Goal: Information Seeking & Learning: Learn about a topic

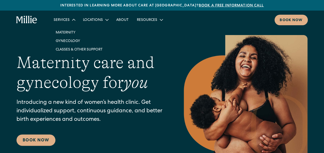
click at [68, 20] on div "Services" at bounding box center [62, 20] width 16 height 5
click at [70, 49] on link "Classes & Other Support" at bounding box center [79, 49] width 55 height 9
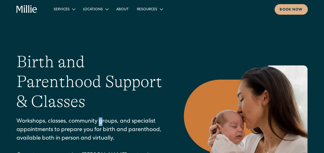
click at [100, 114] on div "Birth and Parenthood Support & Classes Workshops, classes, community groups, an…" at bounding box center [90, 121] width 147 height 138
drag, startPoint x: 100, startPoint y: 114, endPoint x: 143, endPoint y: 51, distance: 76.4
click at [143, 51] on section "Birth and Parenthood Support & Classes Workshops, classes, community groups, an…" at bounding box center [162, 112] width 324 height 190
